Goal: Information Seeking & Learning: Check status

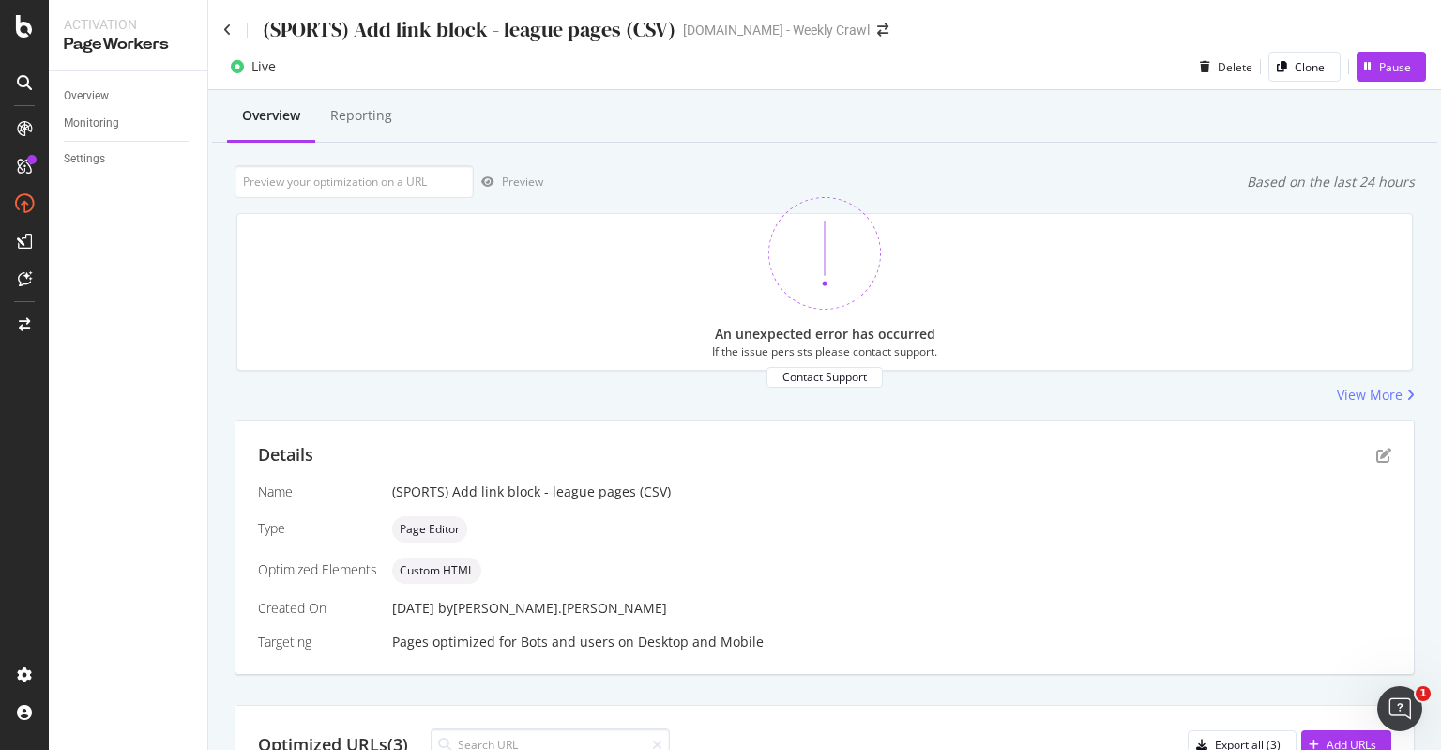
scroll to position [10, 0]
